Goal: Information Seeking & Learning: Learn about a topic

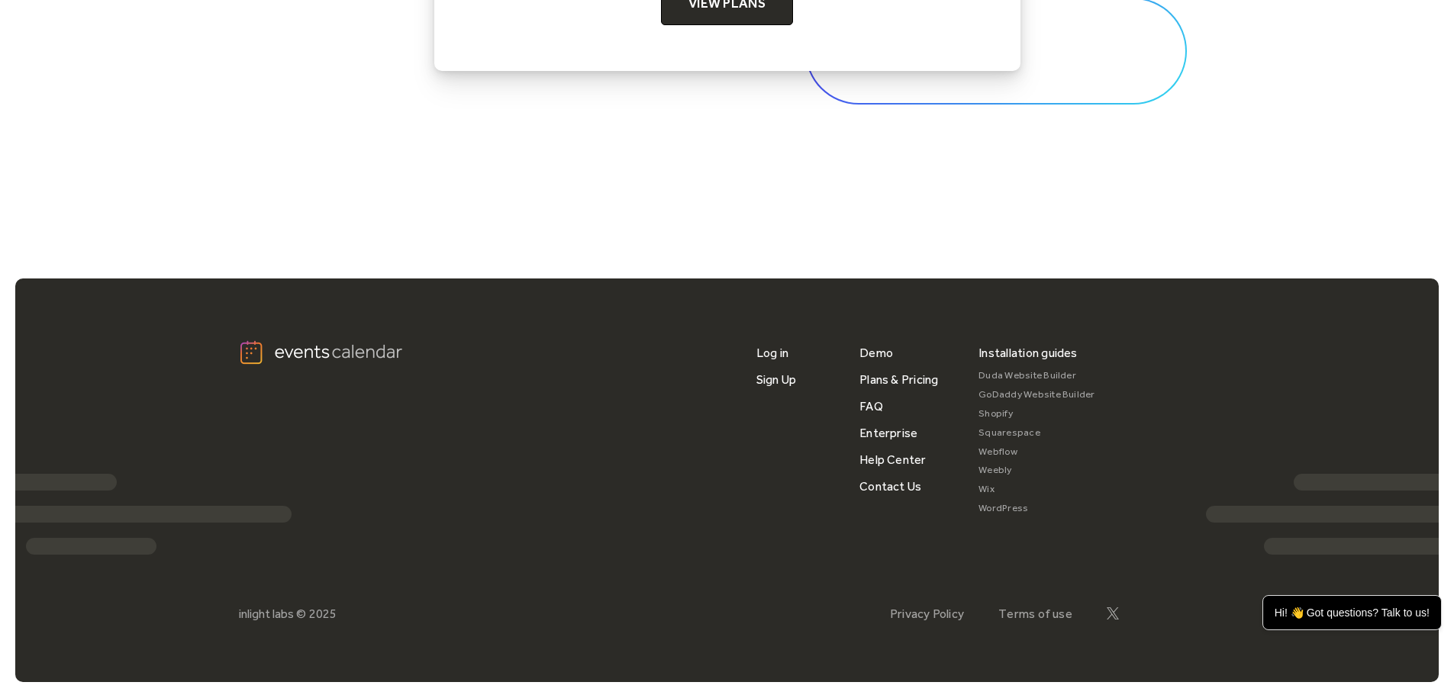
scroll to position [5133, 0]
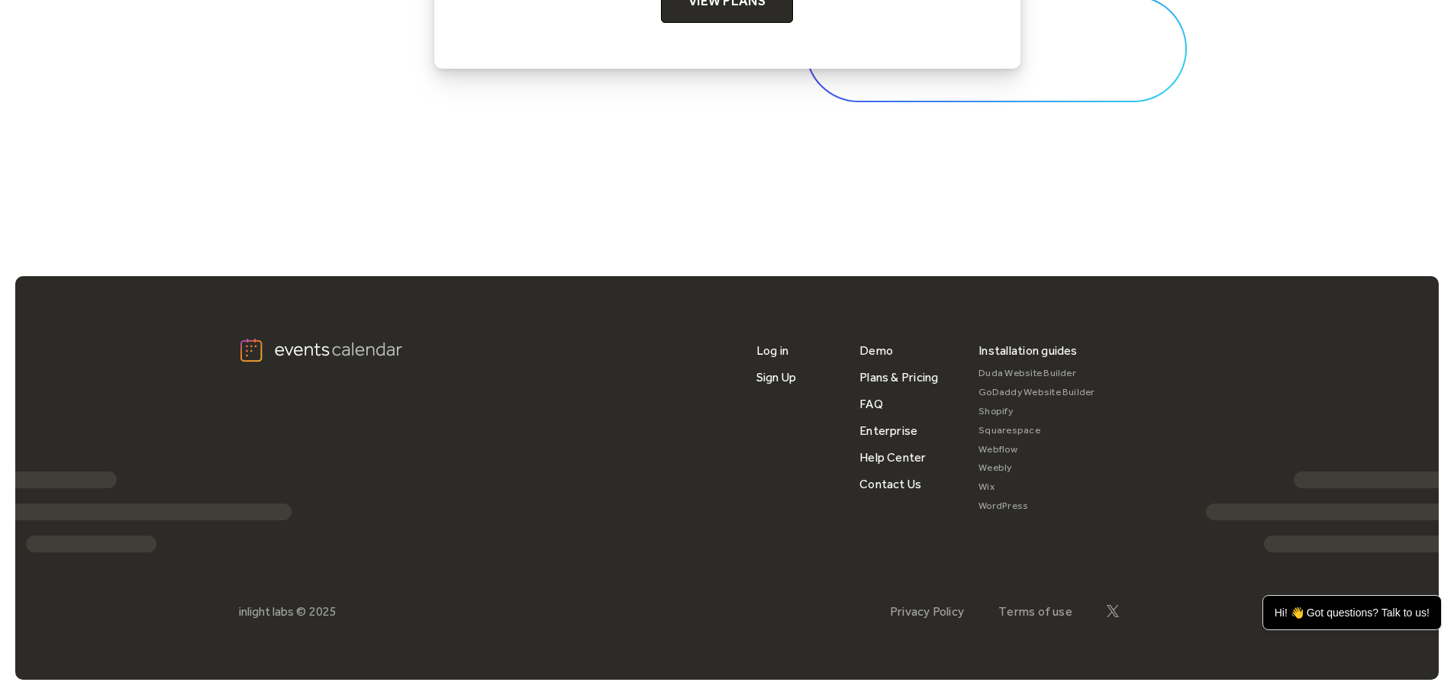
click at [992, 427] on link "Squarespace" at bounding box center [1036, 430] width 117 height 19
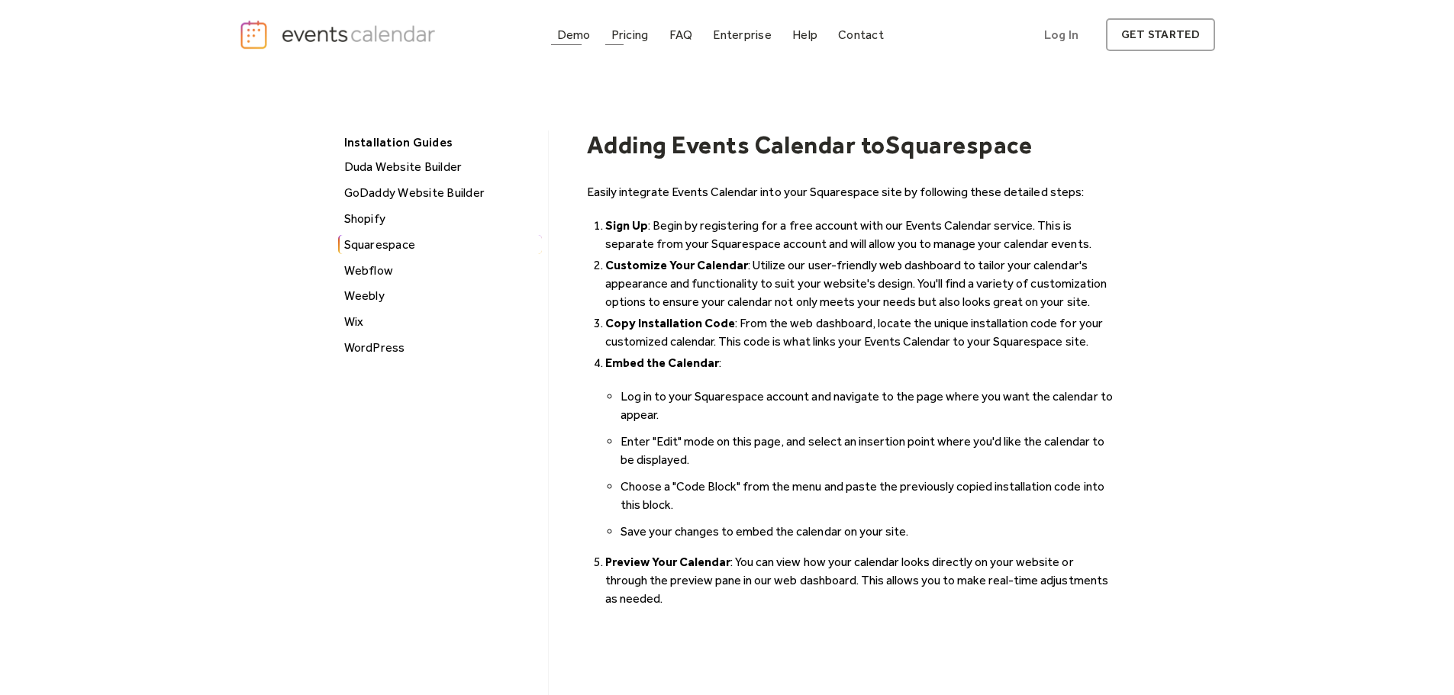
click at [585, 31] on div "Demo" at bounding box center [574, 35] width 34 height 8
